Goal: Task Accomplishment & Management: Complete application form

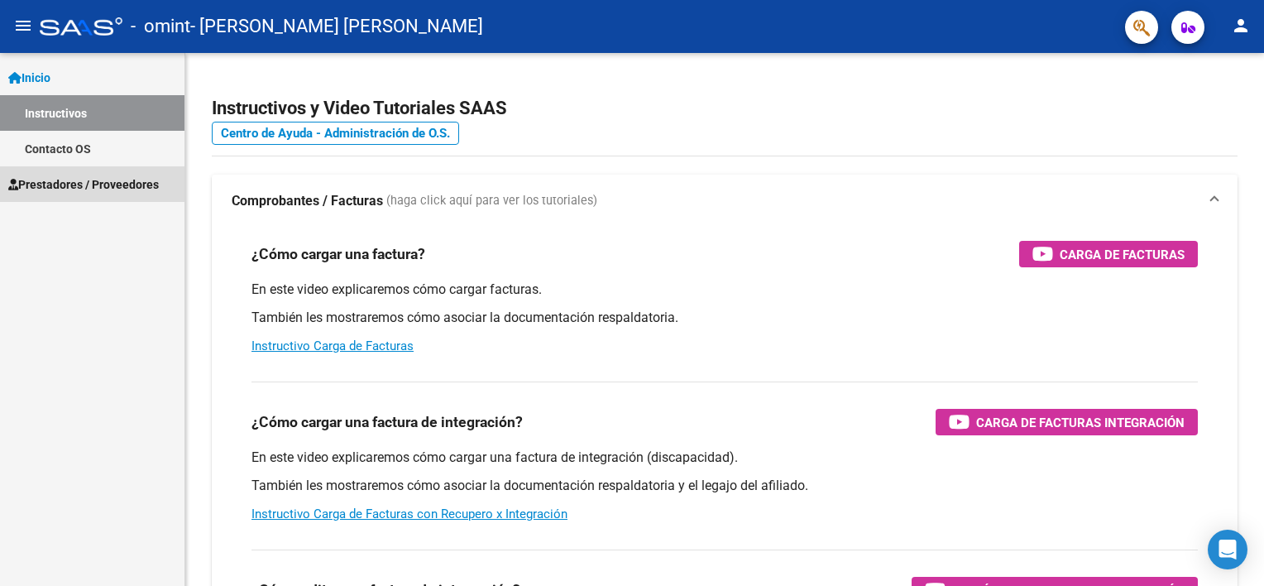
click at [76, 196] on link "Prestadores / Proveedores" at bounding box center [92, 184] width 184 height 36
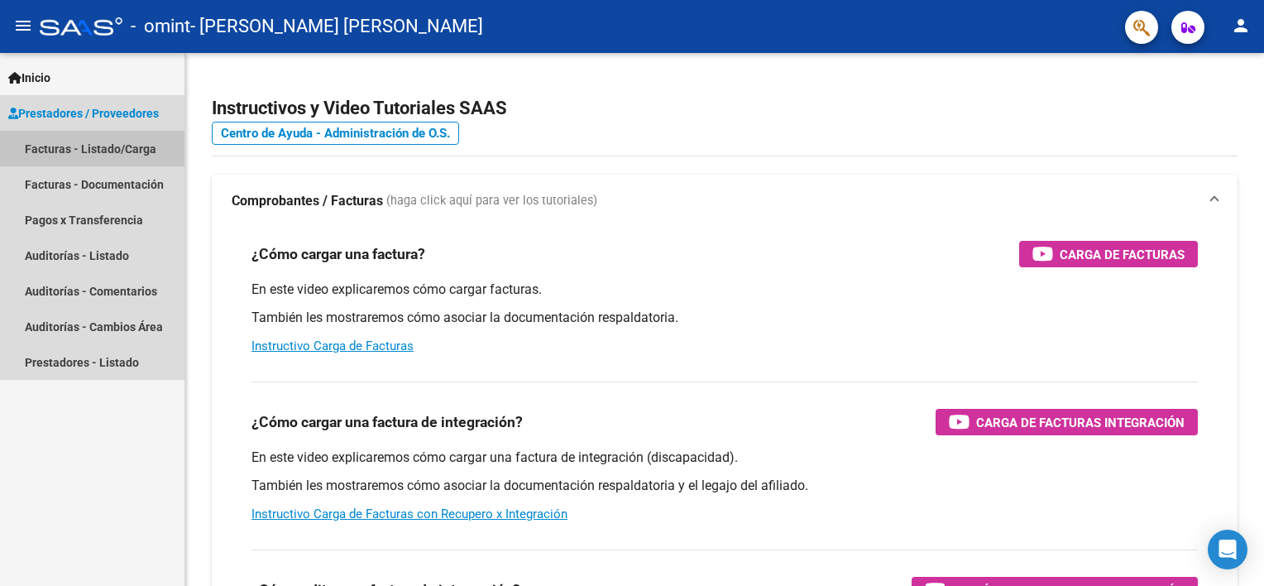
click at [154, 145] on link "Facturas - Listado/Carga" at bounding box center [92, 149] width 184 height 36
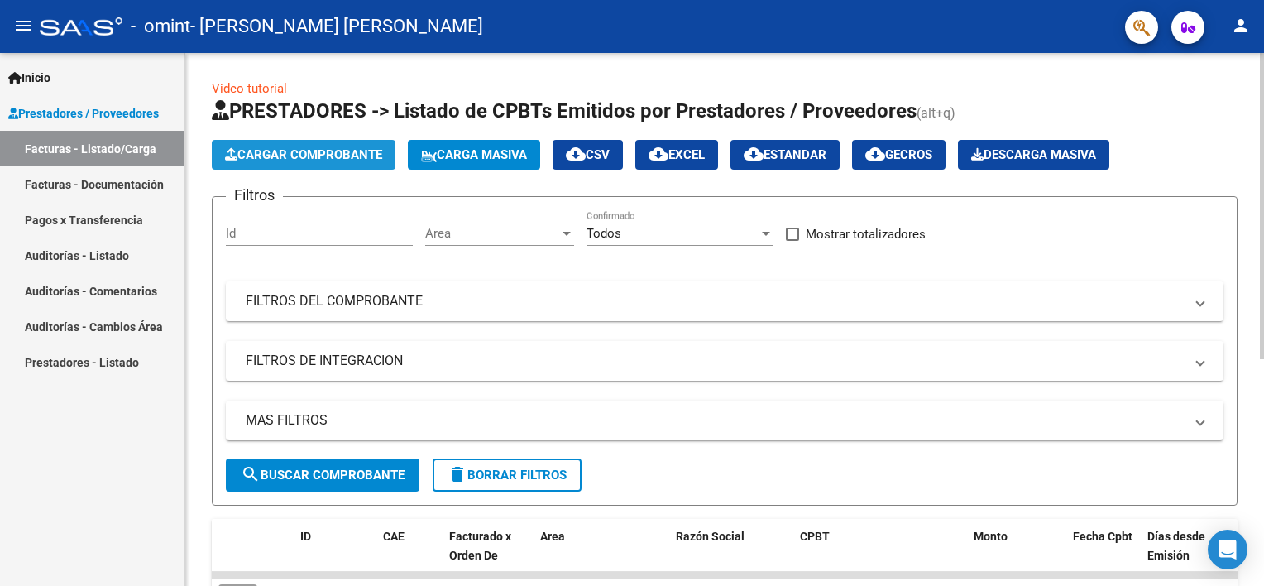
click at [340, 147] on span "Cargar Comprobante" at bounding box center [303, 154] width 157 height 15
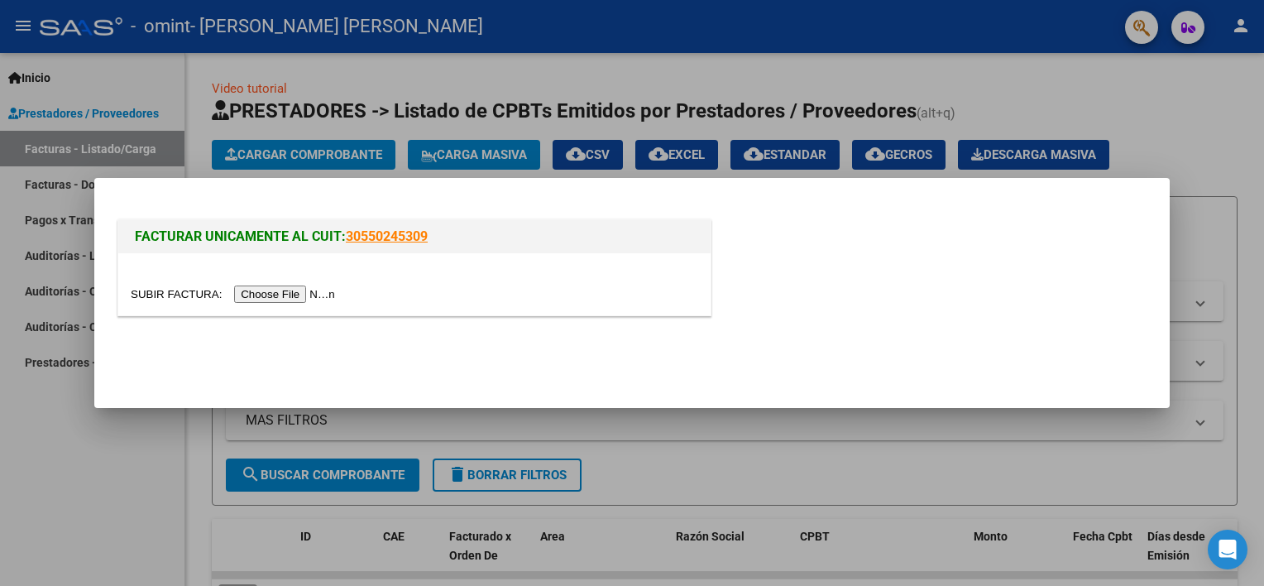
click at [286, 294] on input "file" at bounding box center [235, 293] width 209 height 17
click at [929, 455] on div at bounding box center [632, 293] width 1264 height 586
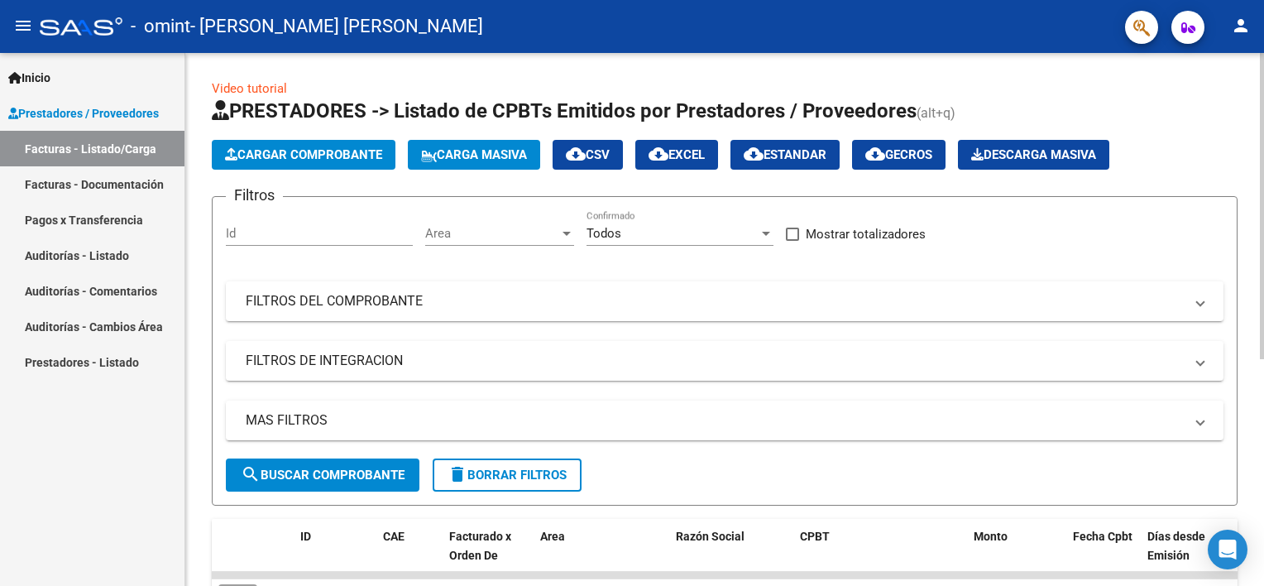
click at [1261, 79] on div at bounding box center [1262, 206] width 4 height 306
click at [308, 240] on div "Id" at bounding box center [319, 228] width 187 height 36
click at [324, 149] on span "Cargar Comprobante" at bounding box center [303, 154] width 157 height 15
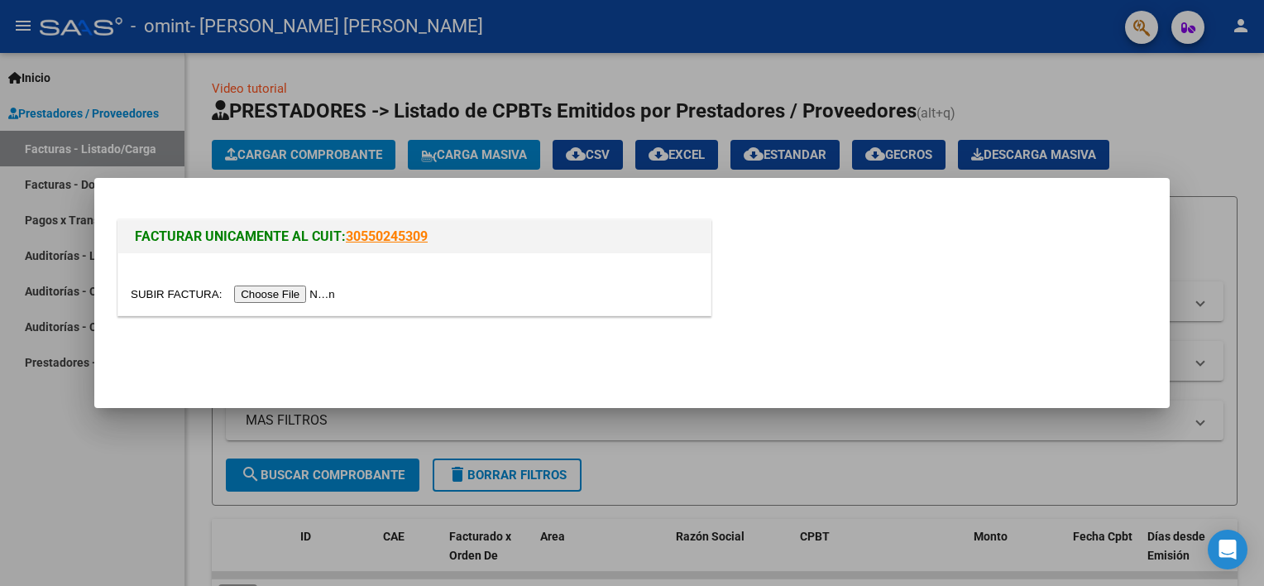
click at [288, 297] on input "file" at bounding box center [235, 293] width 209 height 17
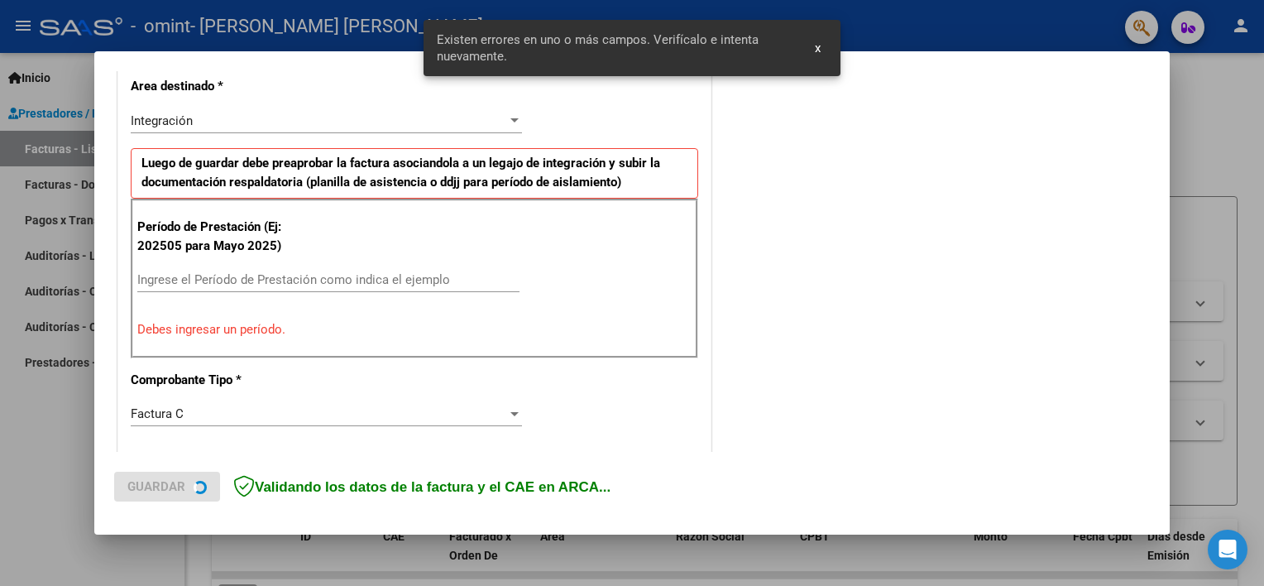
scroll to position [384, 0]
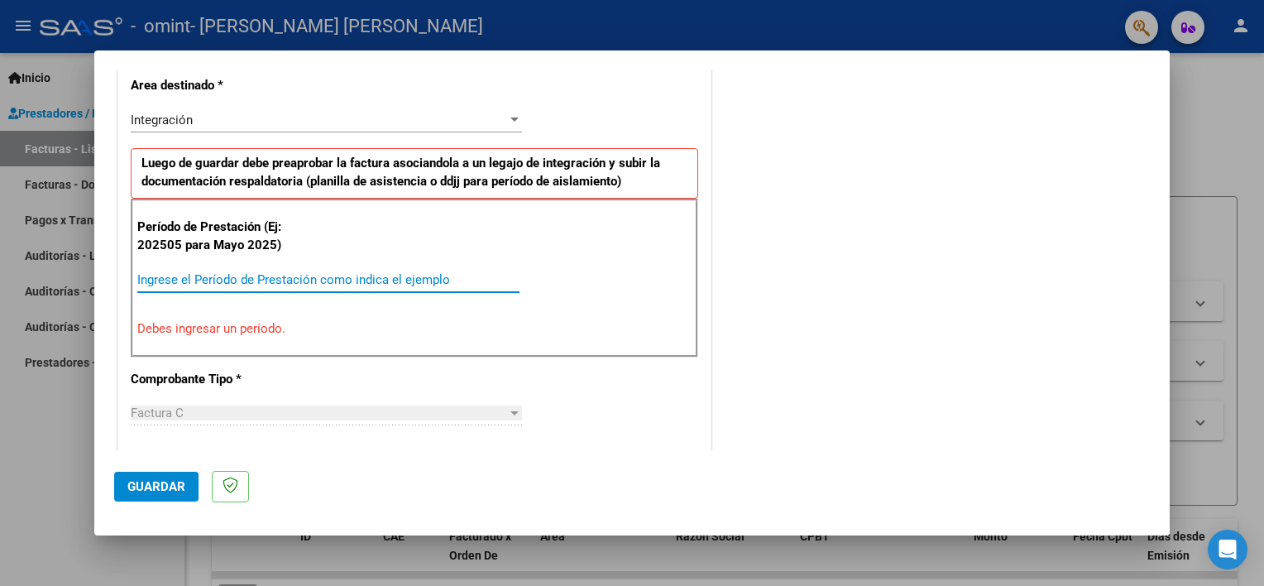
click at [156, 275] on input "Ingrese el Período de Prestación como indica el ejemplo" at bounding box center [328, 279] width 382 height 15
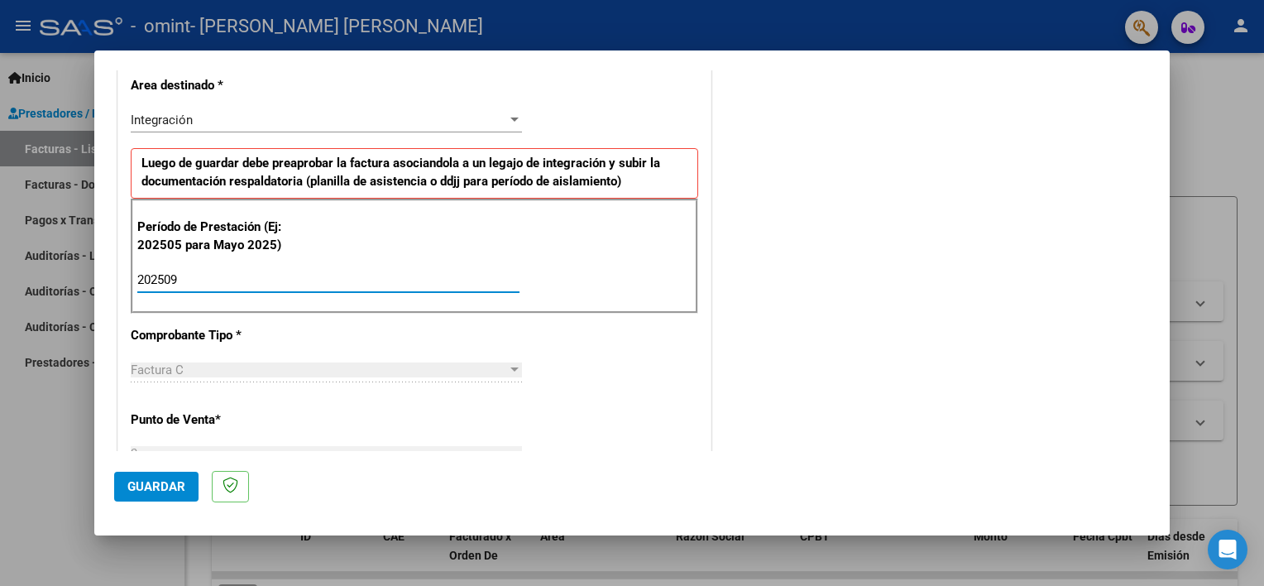
type input "202509"
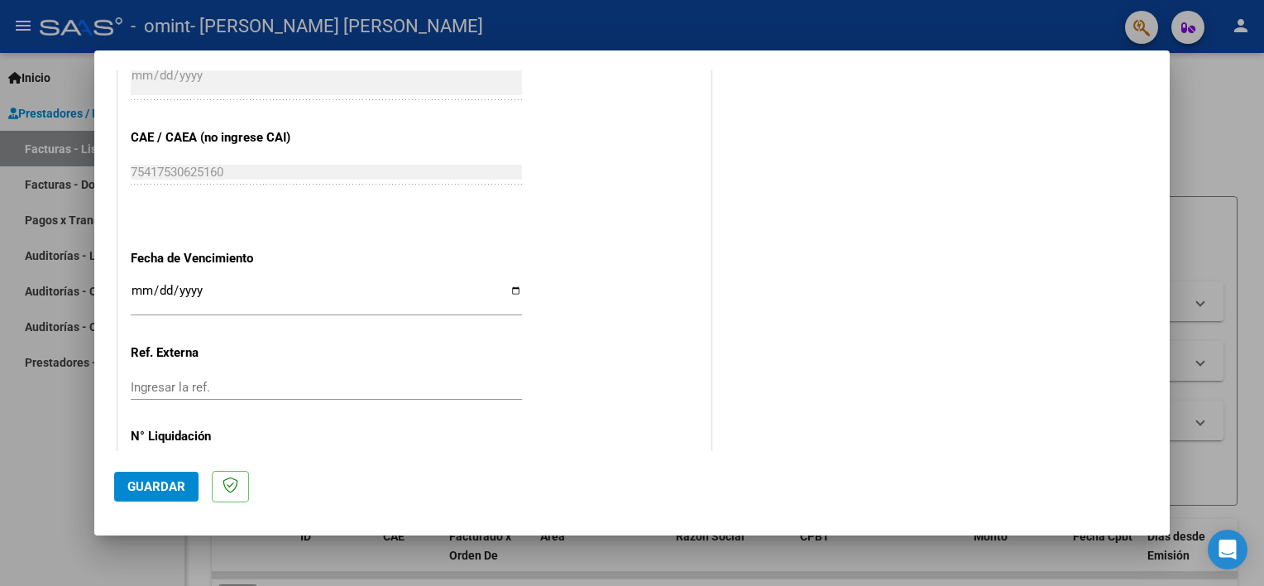
scroll to position [1013, 0]
click at [506, 288] on input "Ingresar la fecha" at bounding box center [326, 294] width 391 height 26
type input "[DATE]"
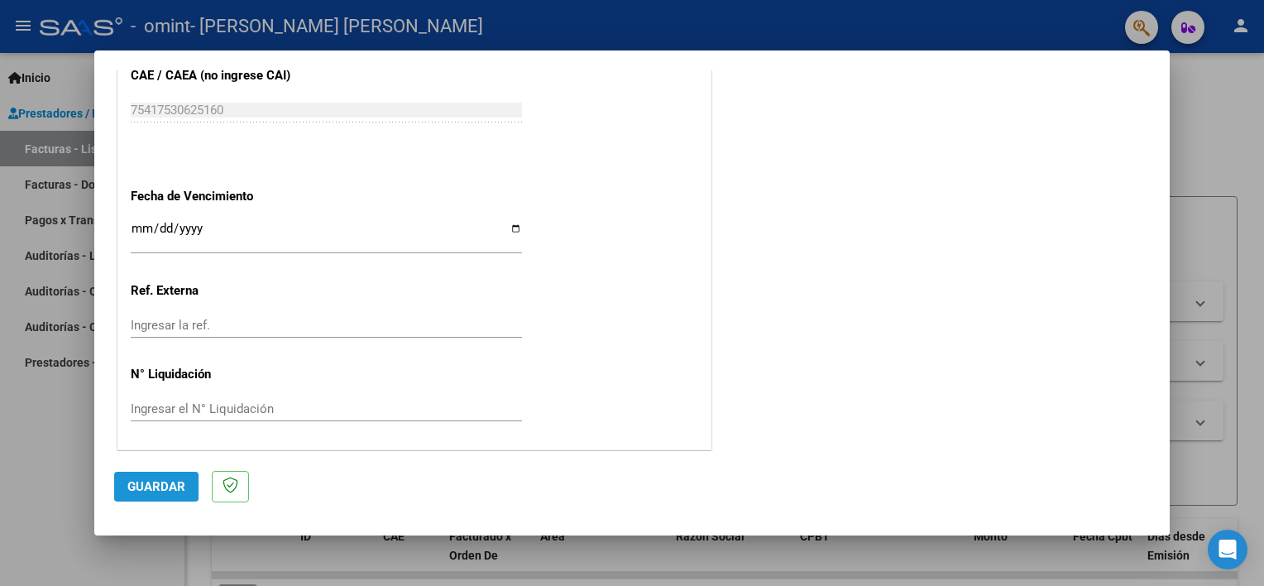
click at [151, 497] on button "Guardar" at bounding box center [156, 487] width 84 height 30
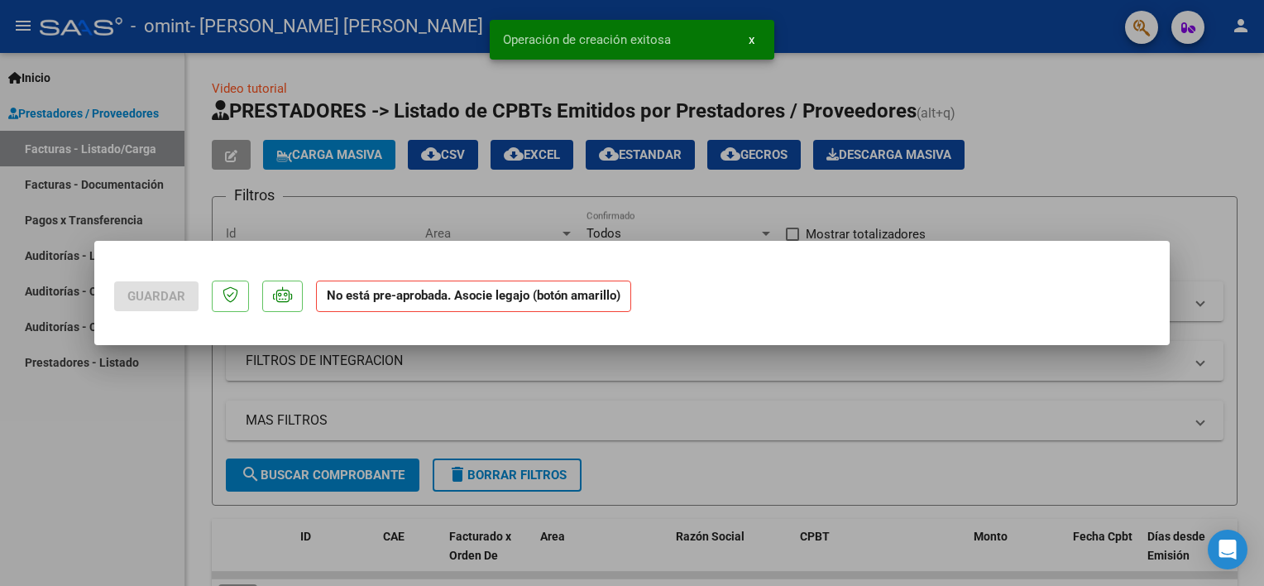
scroll to position [0, 0]
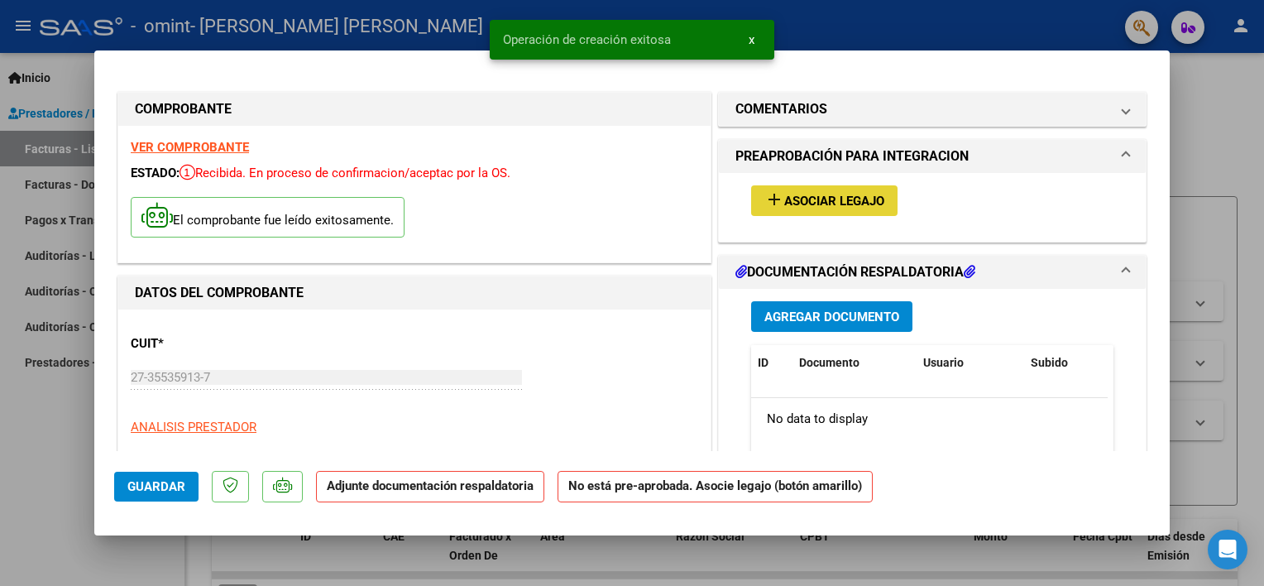
click at [820, 195] on span "Asociar Legajo" at bounding box center [834, 201] width 100 height 15
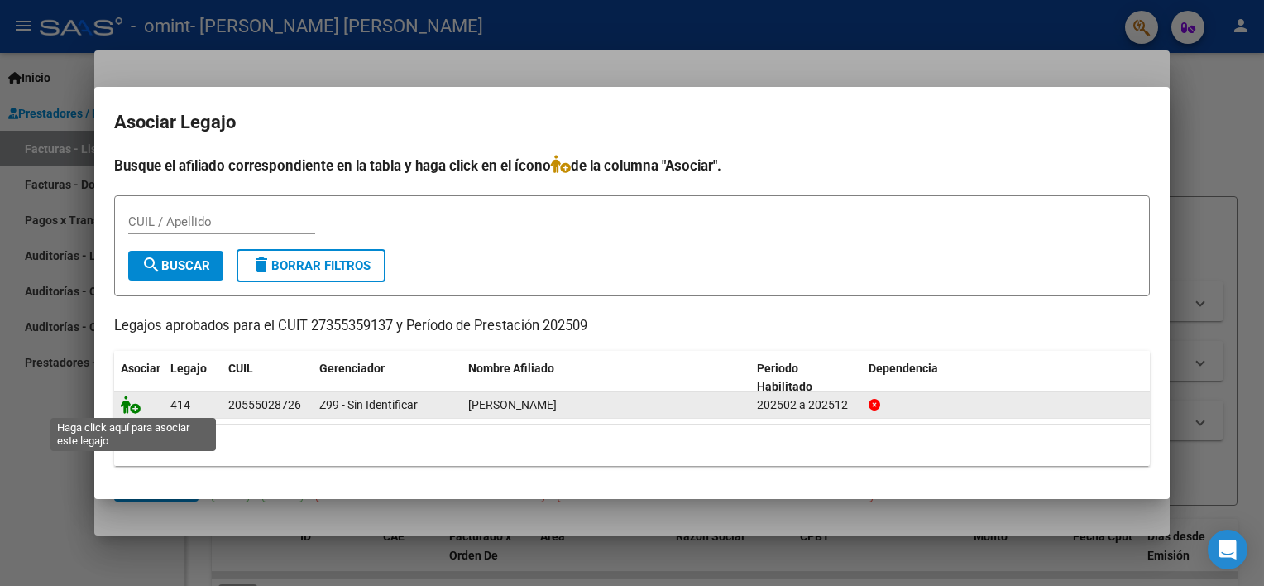
click at [126, 398] on icon at bounding box center [131, 404] width 20 height 18
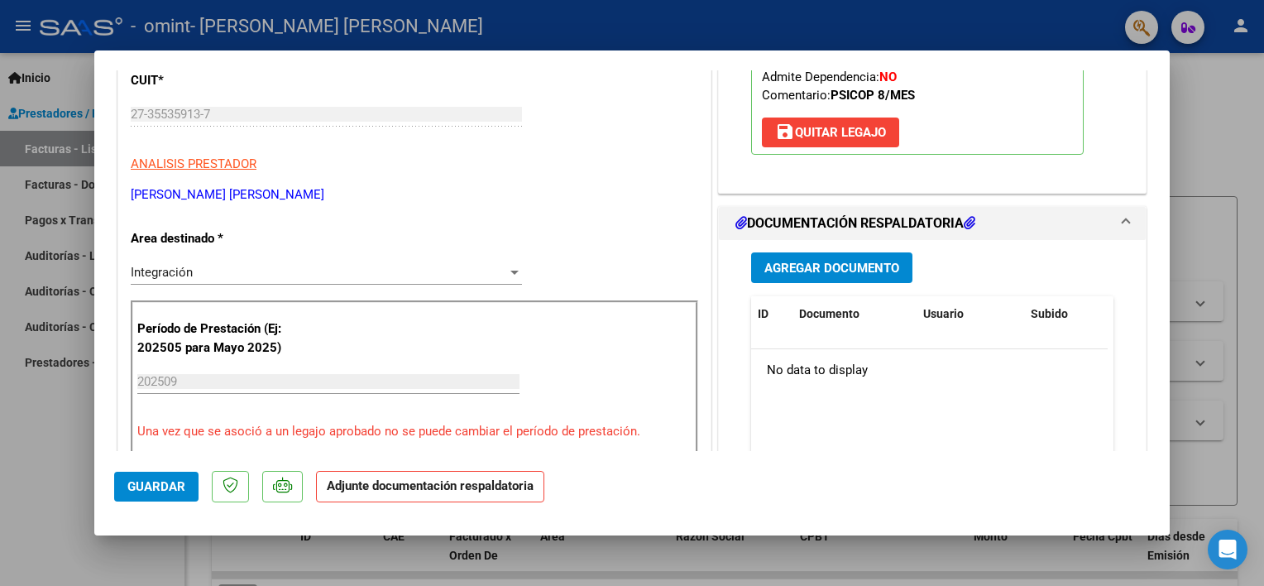
scroll to position [240, 0]
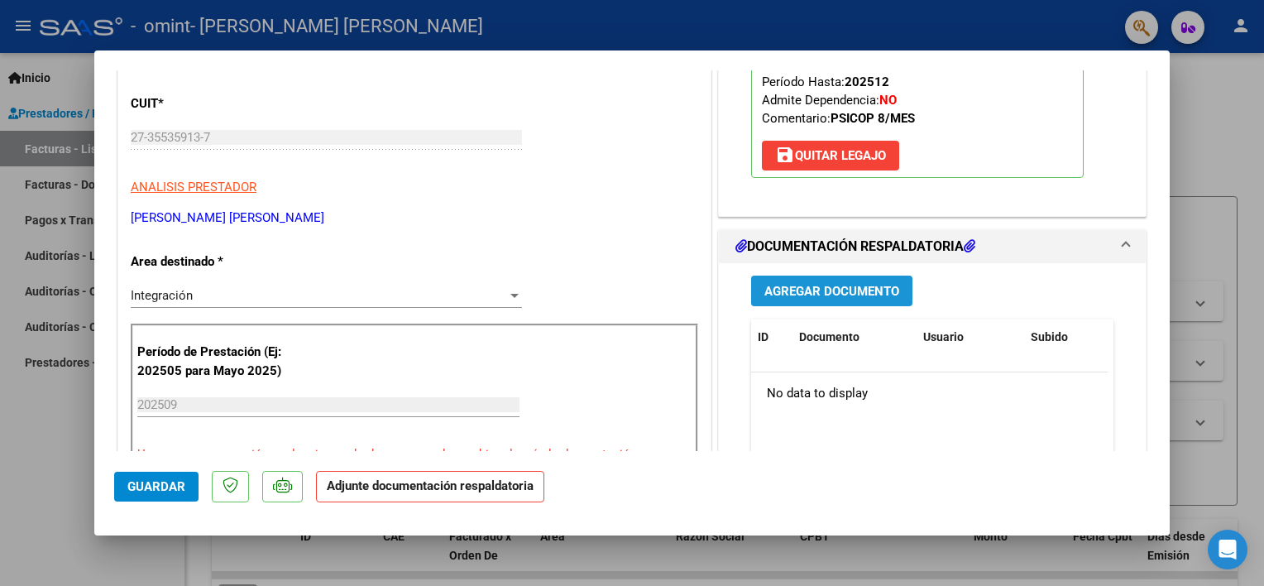
click at [778, 291] on span "Agregar Documento" at bounding box center [831, 291] width 135 height 15
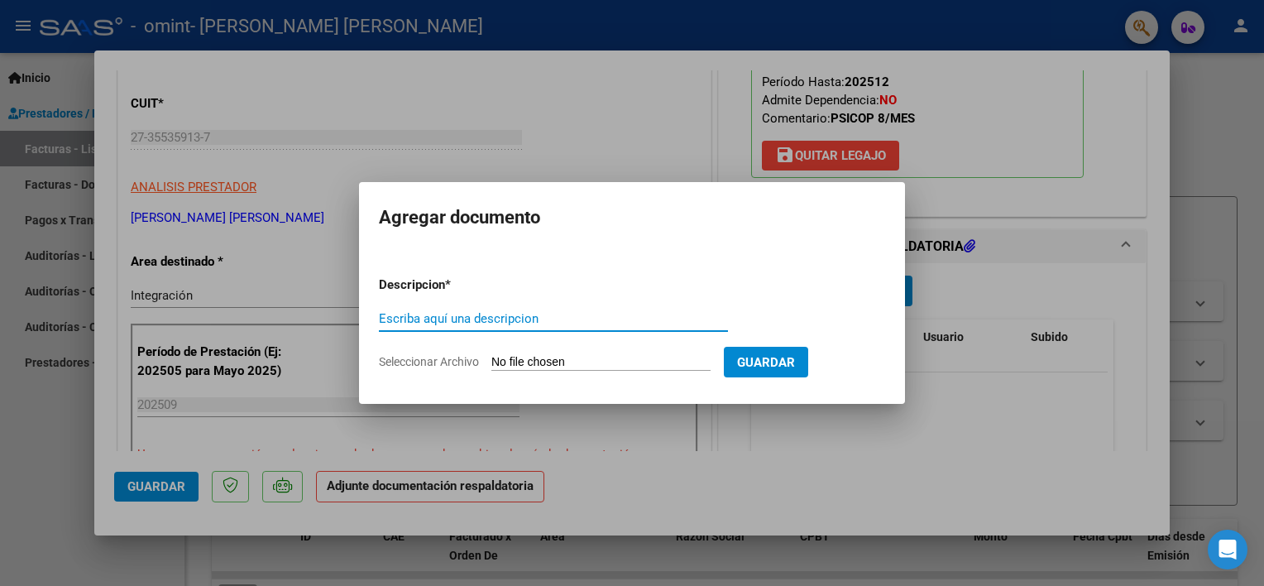
click at [544, 319] on input "Escriba aquí una descripcion" at bounding box center [553, 318] width 349 height 15
type input "planilla de asistencia"
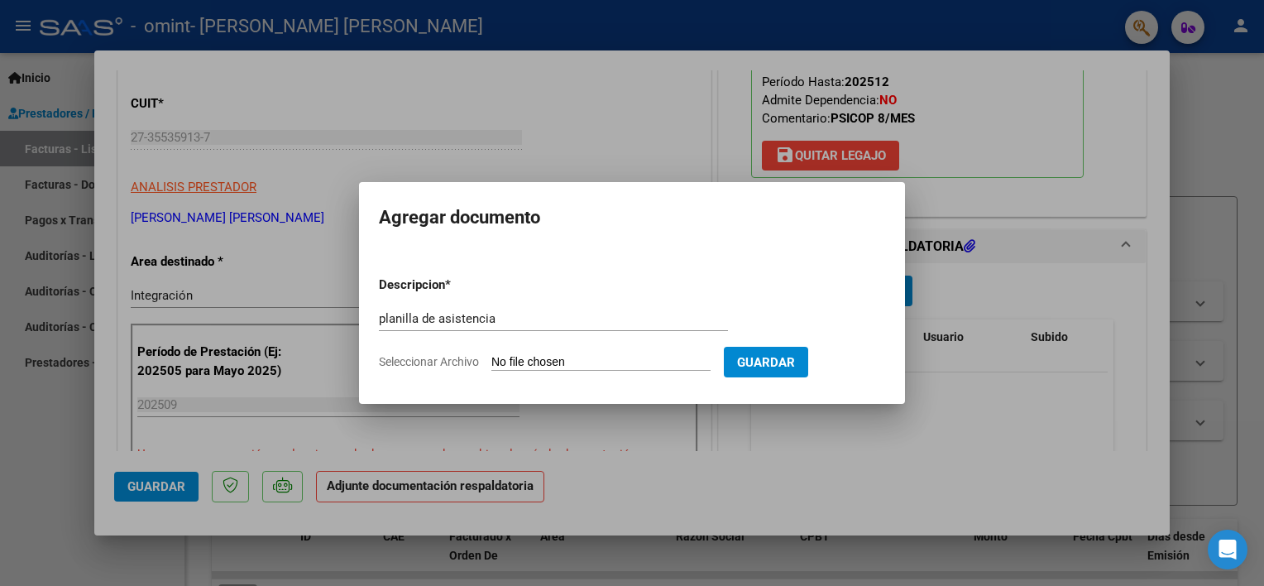
click at [662, 368] on input "Seleccionar Archivo" at bounding box center [600, 363] width 219 height 16
type input "C:\fakepath\omint [PERSON_NAME] [DATE].pdf"
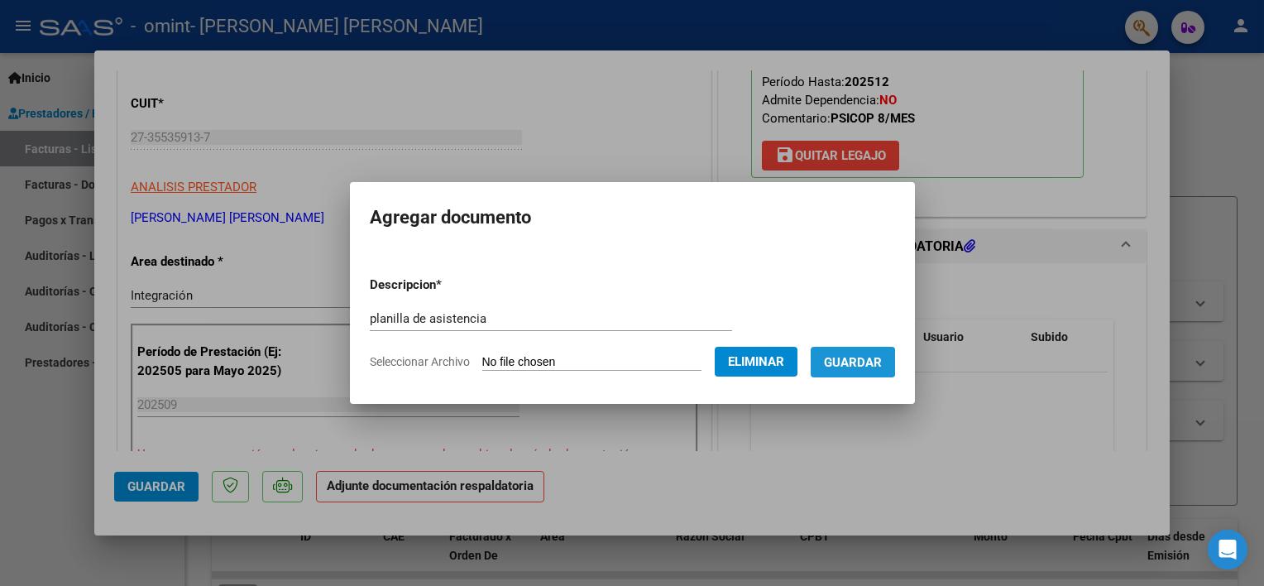
click at [836, 363] on span "Guardar" at bounding box center [853, 362] width 58 height 15
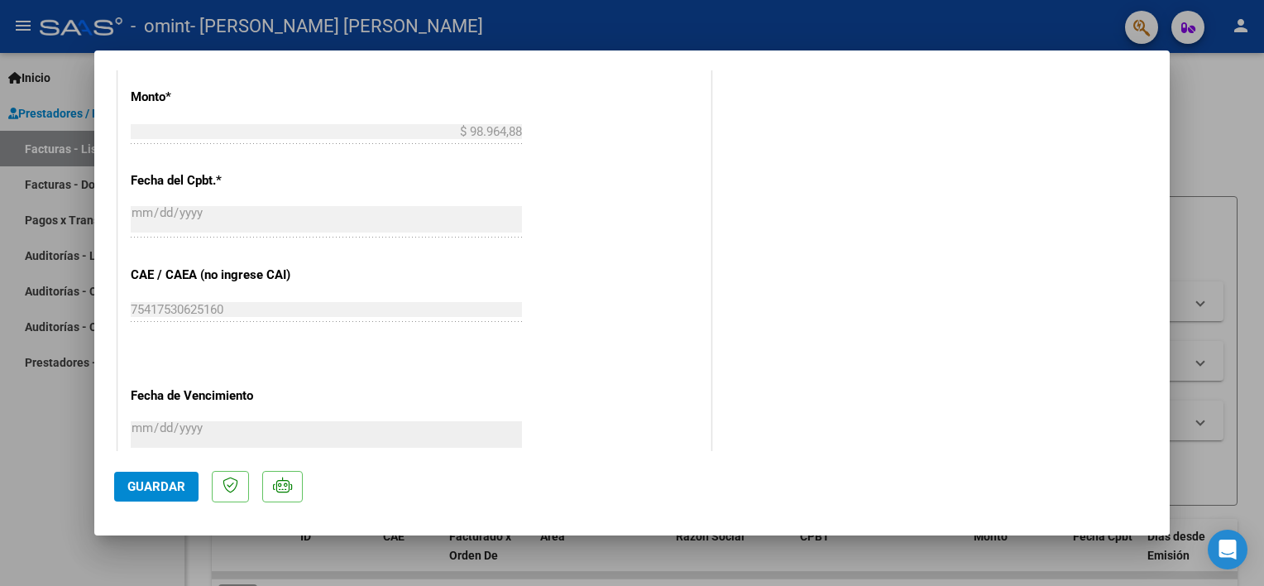
scroll to position [1099, 0]
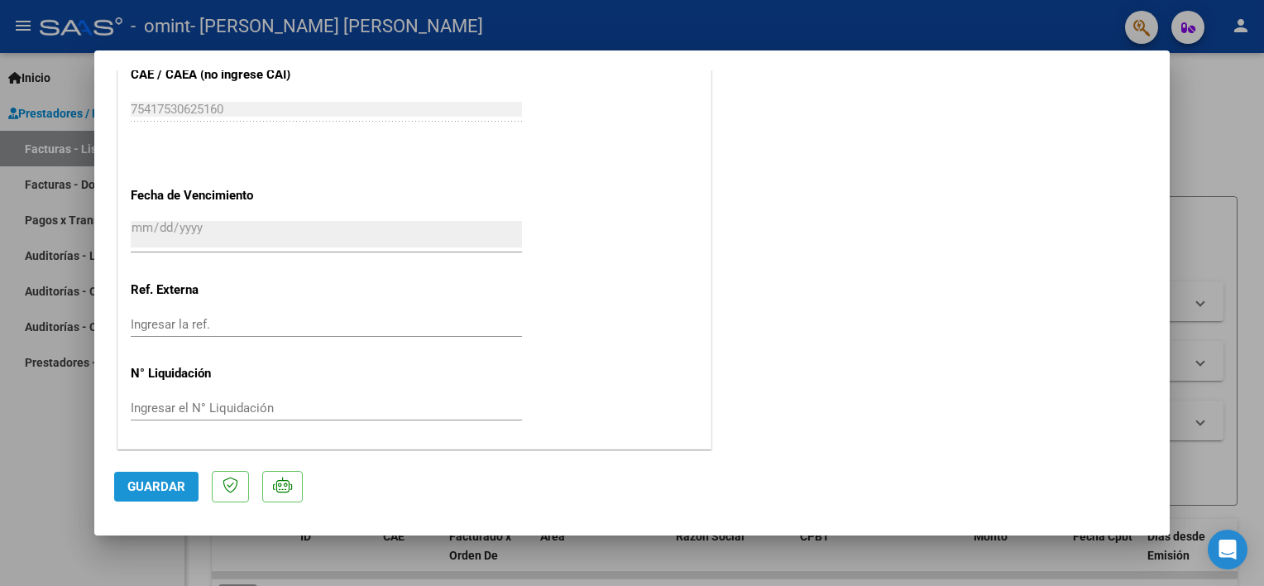
click at [146, 500] on button "Guardar" at bounding box center [156, 487] width 84 height 30
click at [1238, 146] on div at bounding box center [632, 293] width 1264 height 586
type input "$ 0,00"
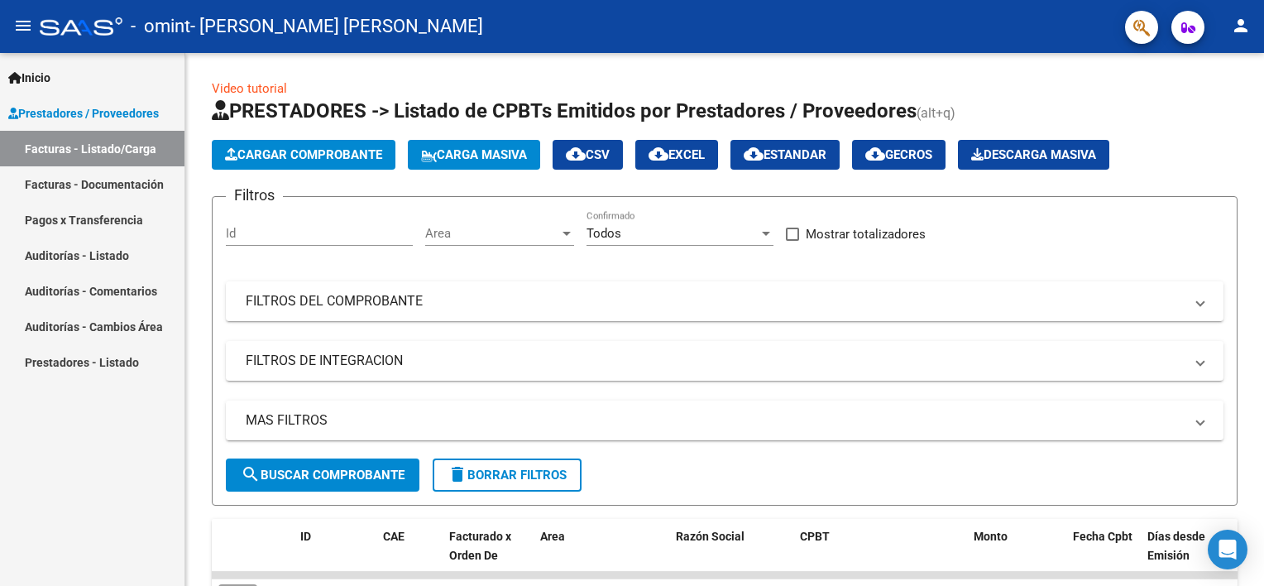
drag, startPoint x: 1254, startPoint y: 146, endPoint x: 1247, endPoint y: 21, distance: 125.9
click at [1247, 21] on div "menu - omint - [PERSON_NAME] [PERSON_NAME] person Inicio Instructivos Contacto …" at bounding box center [632, 293] width 1264 height 586
drag, startPoint x: 1247, startPoint y: 21, endPoint x: 1214, endPoint y: 155, distance: 138.2
click at [1214, 155] on div "Cargar Comprobante Carga Masiva cloud_download CSV cloud_download EXCEL cloud_d…" at bounding box center [725, 155] width 1026 height 30
click at [1237, 26] on mat-icon "person" at bounding box center [1241, 26] width 20 height 20
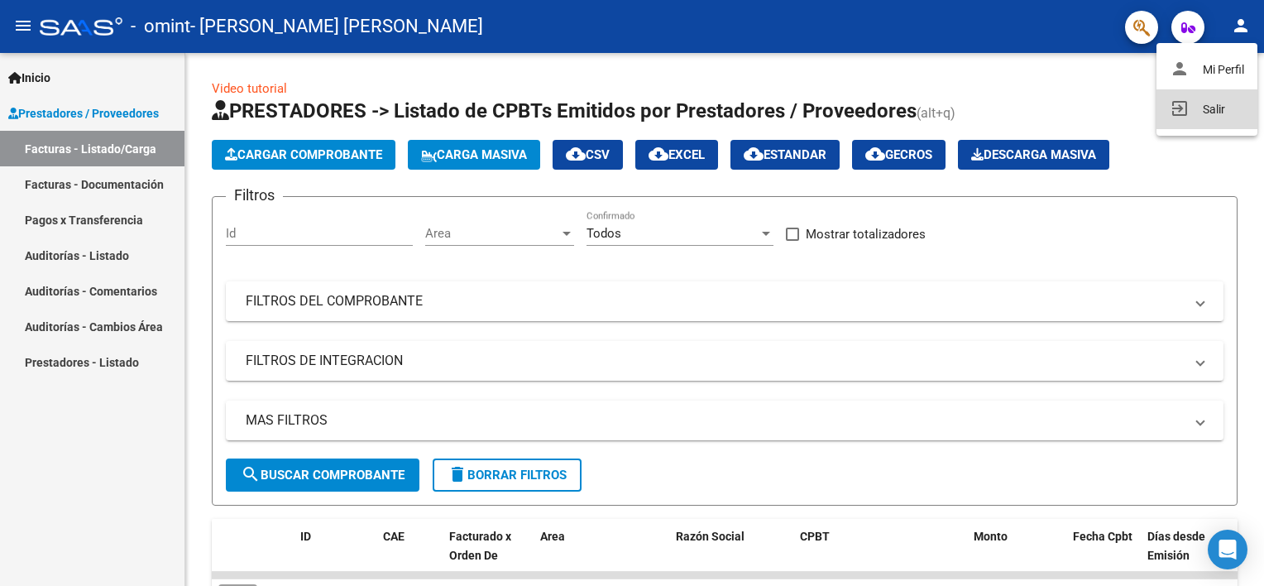
click at [1208, 99] on button "exit_to_app Salir" at bounding box center [1206, 109] width 101 height 40
